Goal: Information Seeking & Learning: Learn about a topic

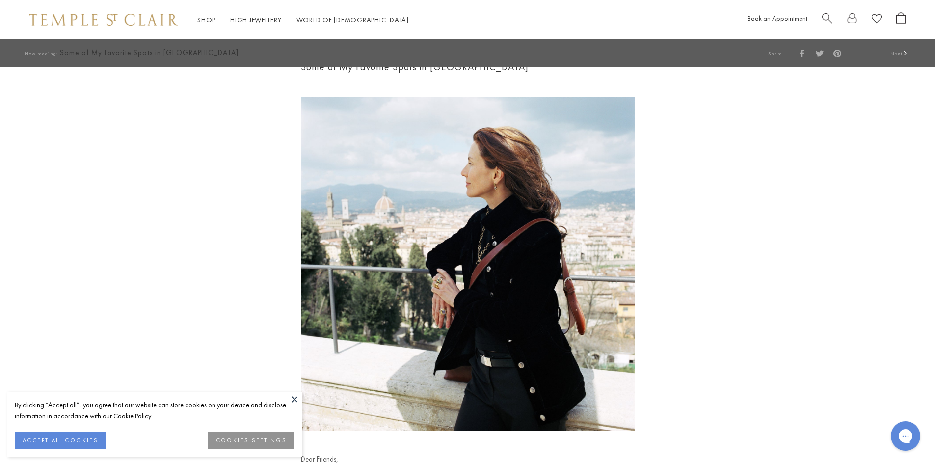
scroll to position [405, 0]
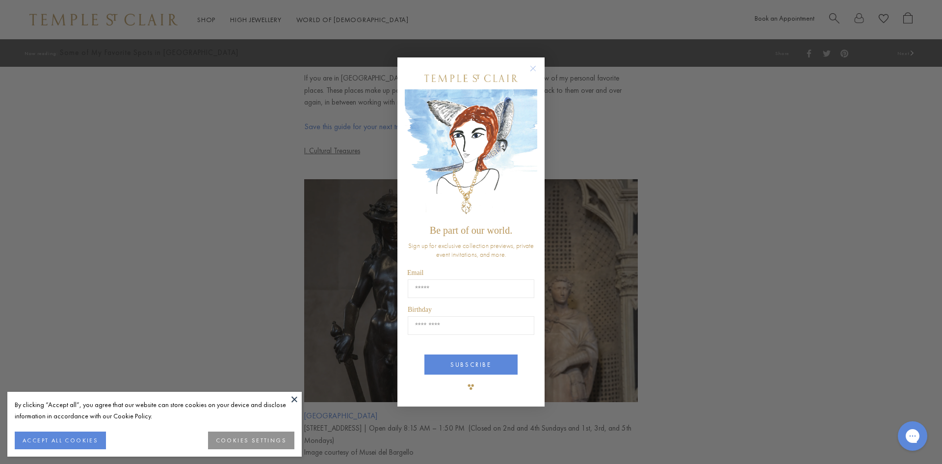
click at [934, 222] on div "Close dialog Be part of our world. Sign up for exclusive collection previews, p…" at bounding box center [471, 232] width 942 height 464
click at [934, 209] on div "Close dialog Be part of our world. Sign up for exclusive collection previews, p…" at bounding box center [471, 232] width 942 height 464
click at [532, 63] on circle "Close dialog" at bounding box center [533, 68] width 12 height 12
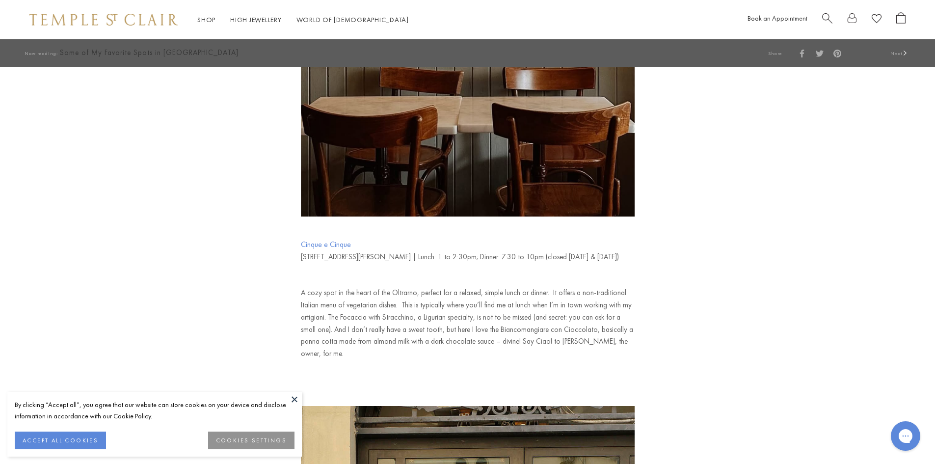
scroll to position [1621, 0]
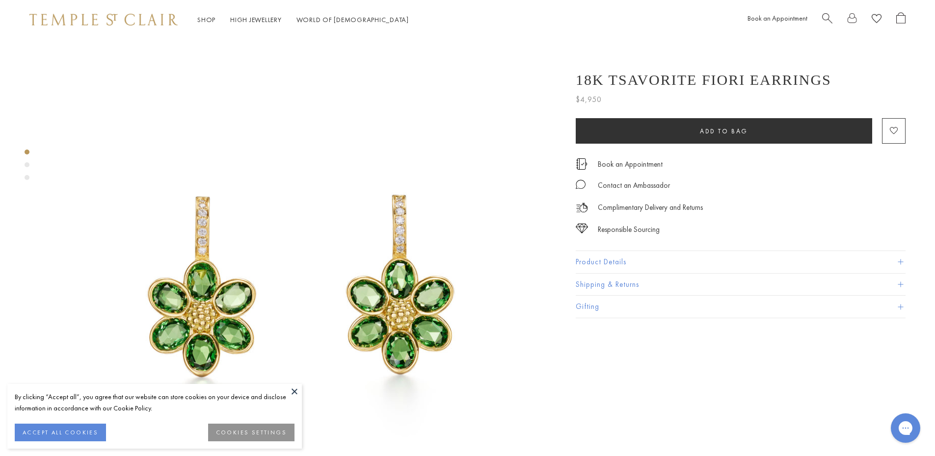
click at [903, 261] on button "Product Details" at bounding box center [740, 262] width 330 height 22
